Goal: Navigation & Orientation: Find specific page/section

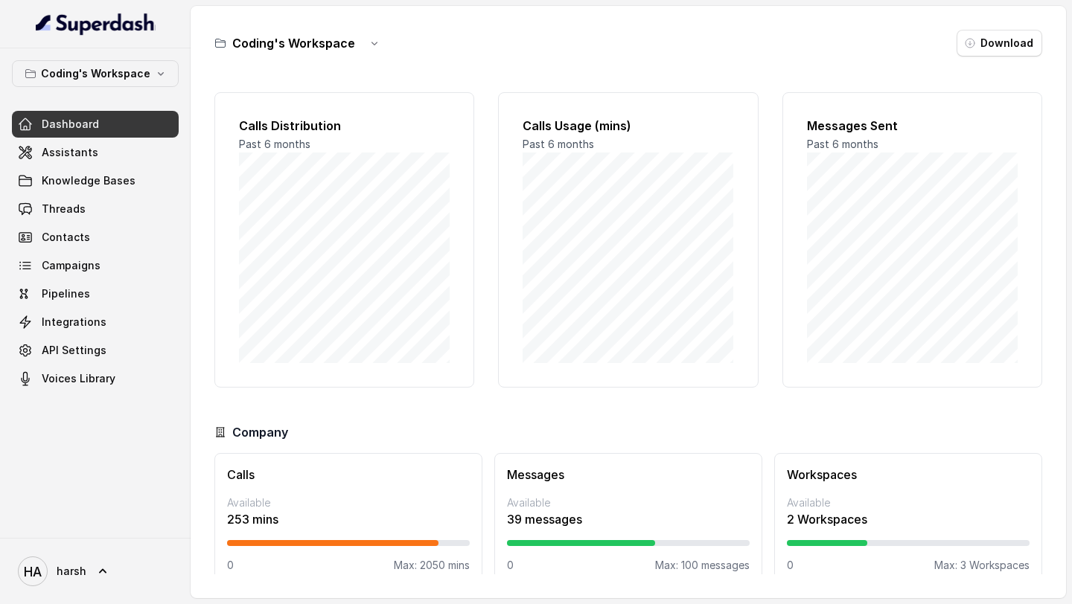
click at [113, 123] on link "Dashboard" at bounding box center [95, 124] width 167 height 27
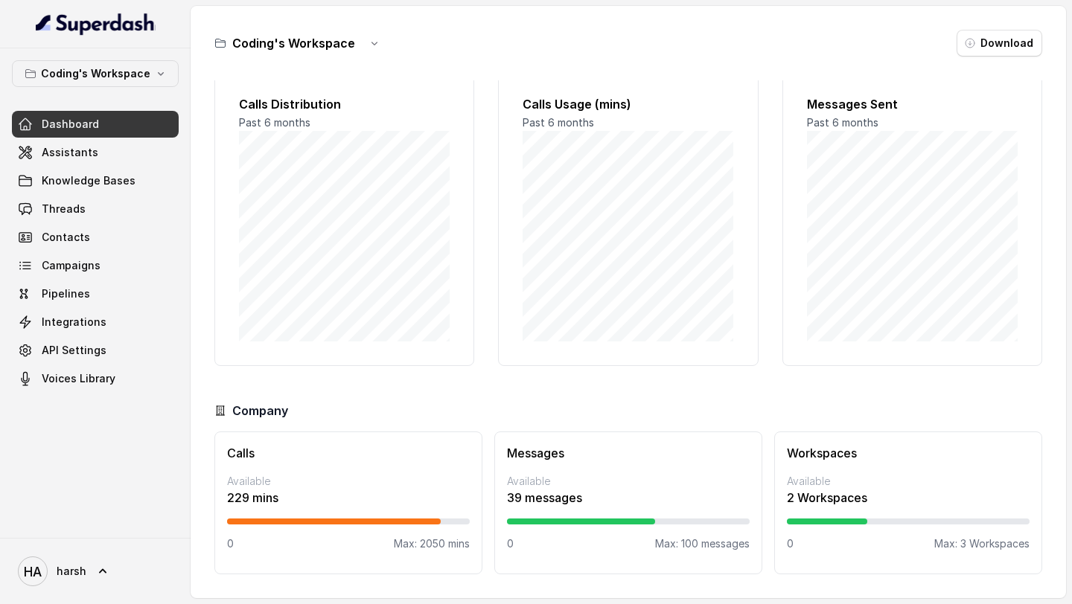
click at [355, 479] on p "Available" at bounding box center [348, 481] width 243 height 15
click at [33, 122] on link "Dashboard" at bounding box center [95, 124] width 167 height 27
